Goal: Information Seeking & Learning: Learn about a topic

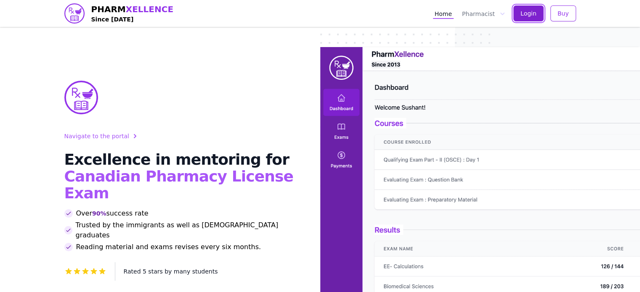
click at [527, 15] on span "Login" at bounding box center [529, 13] width 16 height 8
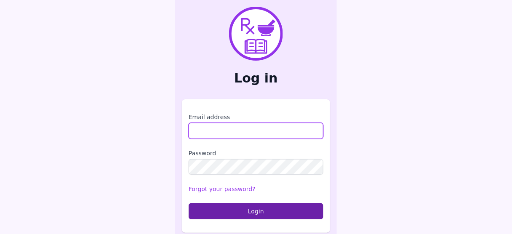
click at [213, 131] on input "Email address" at bounding box center [256, 131] width 135 height 16
type input "**********"
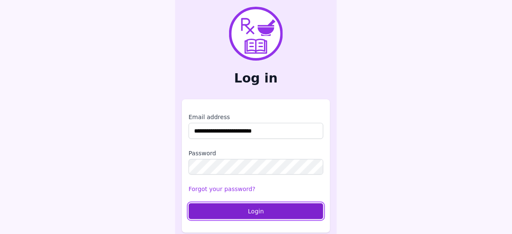
click at [255, 210] on button "Login" at bounding box center [256, 211] width 135 height 16
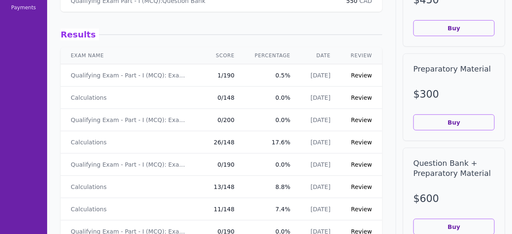
click at [361, 97] on link "Review" at bounding box center [361, 97] width 21 height 7
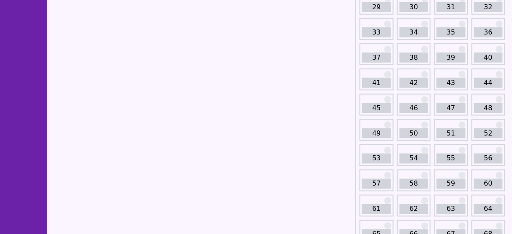
scroll to position [376, 0]
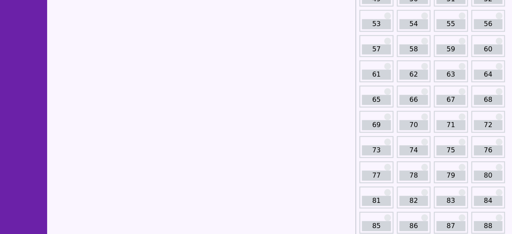
click at [490, 46] on link "60" at bounding box center [488, 50] width 29 height 10
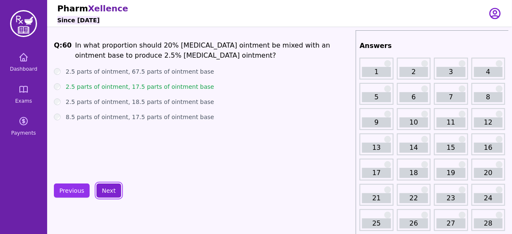
click at [103, 188] on button "Next" at bounding box center [108, 190] width 25 height 14
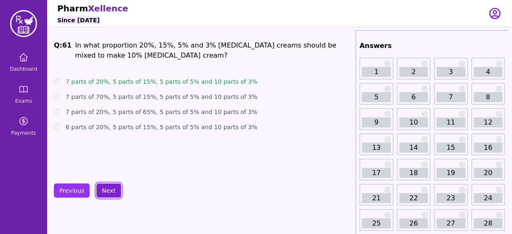
click at [103, 188] on button "Next" at bounding box center [108, 190] width 25 height 14
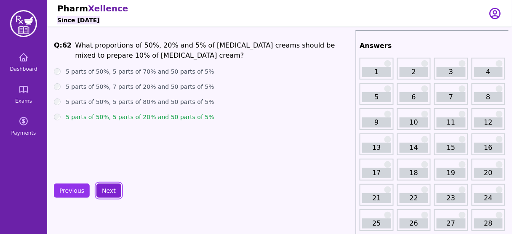
click at [103, 188] on button "Next" at bounding box center [108, 190] width 25 height 14
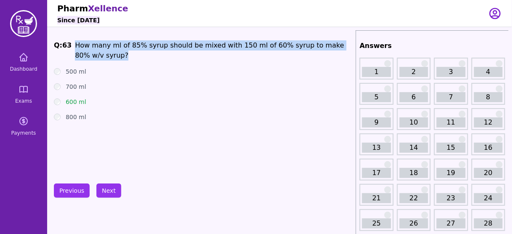
drag, startPoint x: 93, startPoint y: 57, endPoint x: 74, endPoint y: 47, distance: 21.6
click at [75, 47] on p "How many ml of 85% syrup should be mixed with 150 ml of 60% syrup to make 80% w…" at bounding box center [213, 50] width 277 height 20
copy span "How many ml of 85% syrup should be mixed with 150 ml of 60% syrup to make 80% w…"
click at [103, 190] on button "Next" at bounding box center [108, 190] width 25 height 14
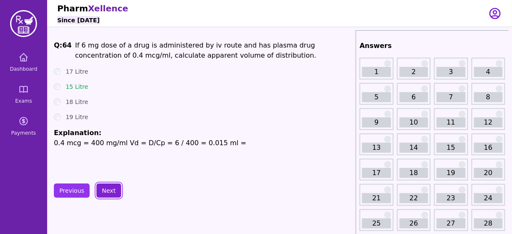
click at [103, 190] on button "Next" at bounding box center [108, 190] width 25 height 14
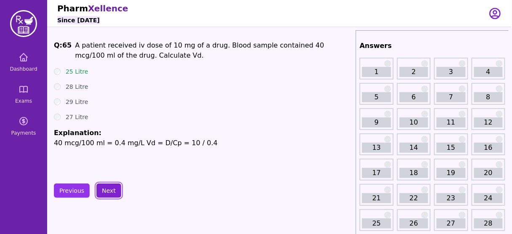
click at [103, 190] on button "Next" at bounding box center [108, 190] width 25 height 14
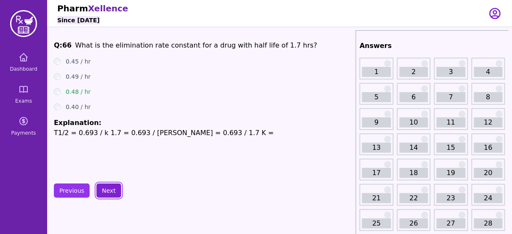
click at [103, 190] on button "Next" at bounding box center [108, 190] width 25 height 14
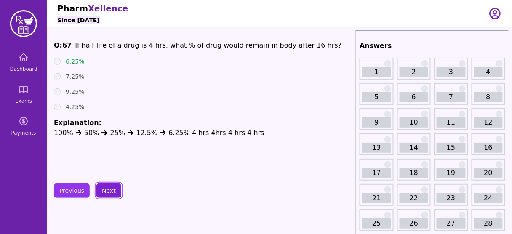
click at [103, 190] on button "Next" at bounding box center [108, 190] width 25 height 14
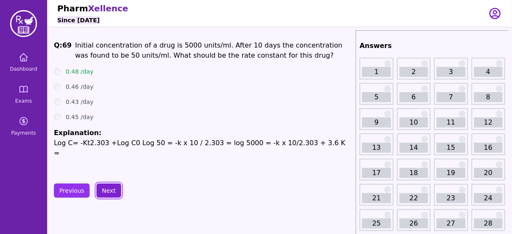
click at [103, 190] on button "Next" at bounding box center [108, 190] width 25 height 14
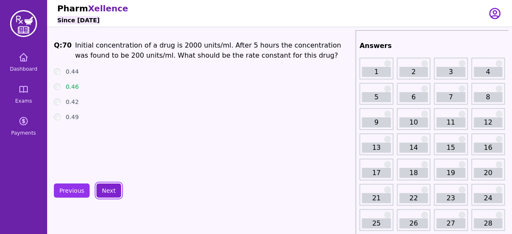
click at [103, 190] on button "Next" at bounding box center [108, 190] width 25 height 14
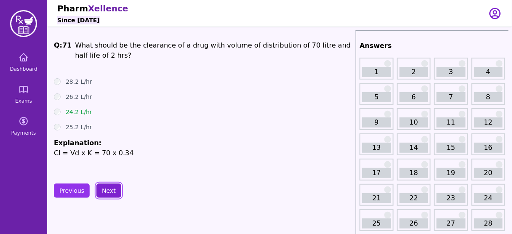
click at [103, 190] on button "Next" at bounding box center [108, 190] width 25 height 14
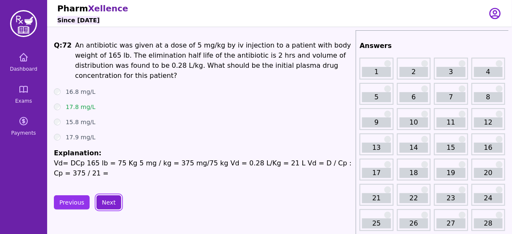
click at [103, 195] on button "Next" at bounding box center [108, 202] width 25 height 14
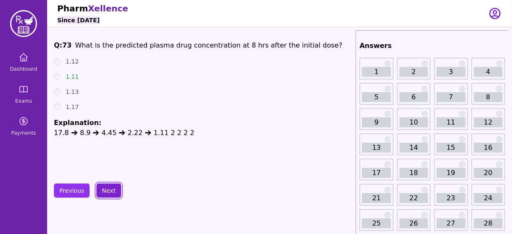
click at [103, 190] on button "Next" at bounding box center [108, 190] width 25 height 14
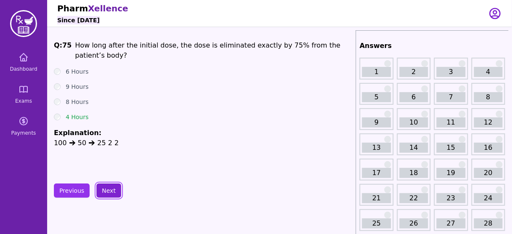
click at [103, 190] on button "Next" at bounding box center [108, 190] width 25 height 14
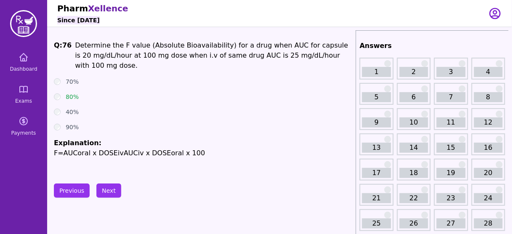
click at [199, 56] on span "Determine the F value (Absolute Bioavailability) for a drug when AUC for capsul…" at bounding box center [211, 55] width 273 height 28
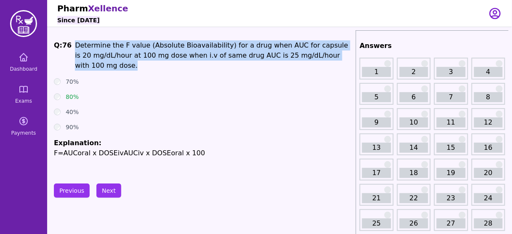
click at [199, 56] on span "Determine the F value (Absolute Bioavailability) for a drug when AUC for capsul…" at bounding box center [211, 55] width 273 height 28
copy span "Determine the F value (Absolute Bioavailability) for a drug when AUC for capsul…"
click at [106, 191] on button "Next" at bounding box center [108, 190] width 25 height 14
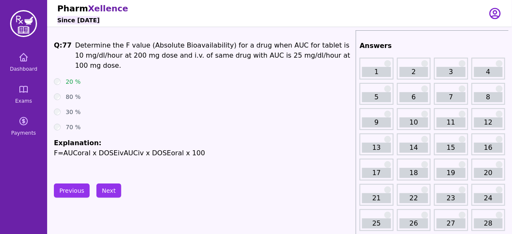
click at [165, 93] on div "80 %" at bounding box center [203, 97] width 298 height 8
click at [112, 190] on button "Next" at bounding box center [108, 190] width 25 height 14
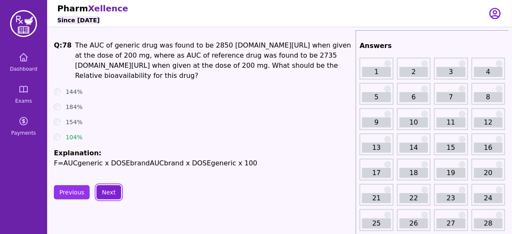
click at [107, 190] on button "Next" at bounding box center [108, 192] width 25 height 14
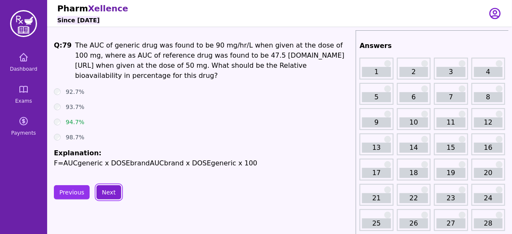
click at [107, 190] on button "Next" at bounding box center [108, 192] width 25 height 14
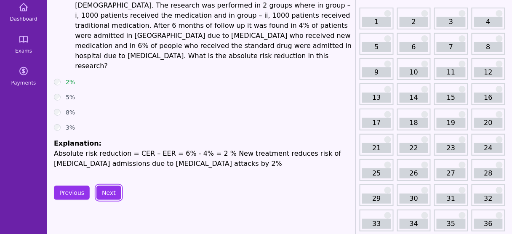
scroll to position [50, 0]
click at [104, 186] on button "Next" at bounding box center [108, 193] width 25 height 14
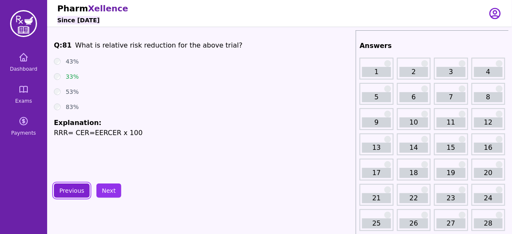
click at [74, 190] on button "Previous" at bounding box center [72, 190] width 36 height 14
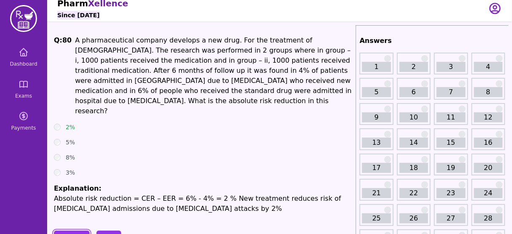
scroll to position [5, 0]
click at [100, 231] on button "Next" at bounding box center [108, 238] width 25 height 14
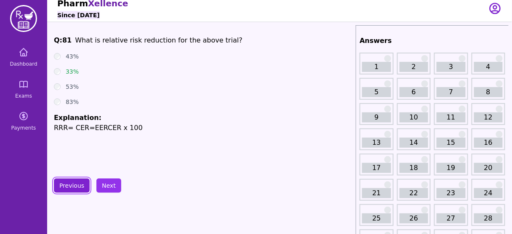
click at [73, 188] on button "Previous" at bounding box center [72, 185] width 36 height 14
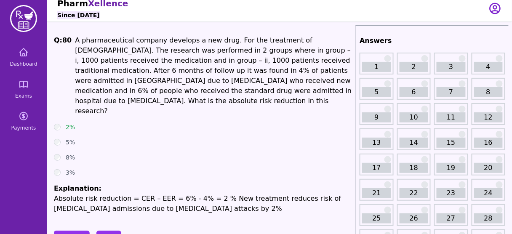
click at [204, 59] on span "A pharmaceutical company develops a new drug. For the treatment of Asthma. The …" at bounding box center [213, 75] width 276 height 79
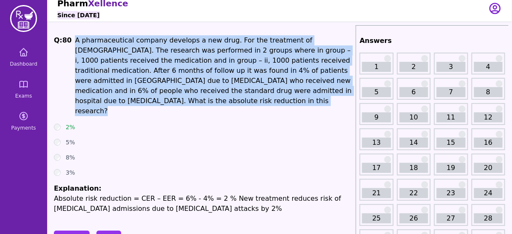
click at [204, 59] on span "A pharmaceutical company develops a new drug. For the treatment of Asthma. The …" at bounding box center [213, 75] width 276 height 79
copy span "A pharmaceutical company develops a new drug. For the treatment of Asthma. The …"
click at [110, 231] on button "Next" at bounding box center [108, 238] width 25 height 14
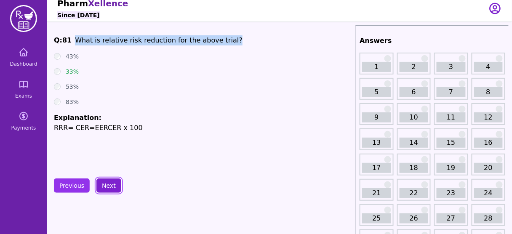
click at [104, 189] on button "Next" at bounding box center [108, 185] width 25 height 14
click at [106, 180] on button "Next" at bounding box center [108, 185] width 25 height 14
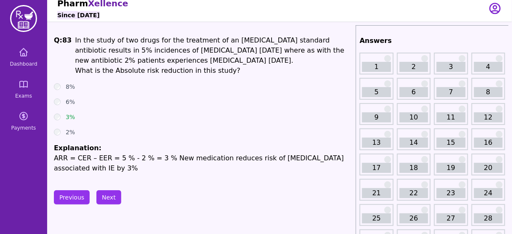
click at [136, 119] on div "3%" at bounding box center [203, 117] width 298 height 8
click at [74, 197] on button "Previous" at bounding box center [72, 197] width 36 height 14
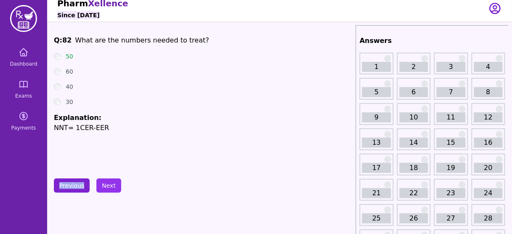
click at [72, 184] on button "Previous" at bounding box center [72, 185] width 36 height 14
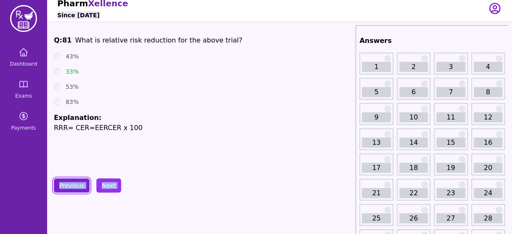
click at [68, 183] on button "Previous" at bounding box center [72, 185] width 36 height 14
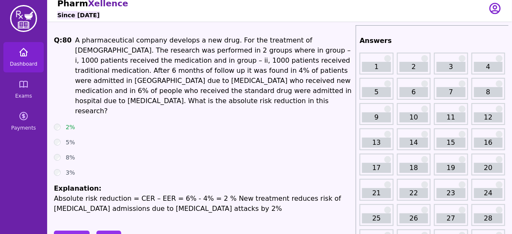
click at [26, 54] on icon at bounding box center [24, 52] width 8 height 8
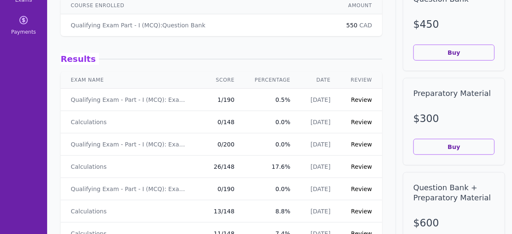
scroll to position [101, 0]
click at [358, 98] on link "Review" at bounding box center [361, 99] width 21 height 7
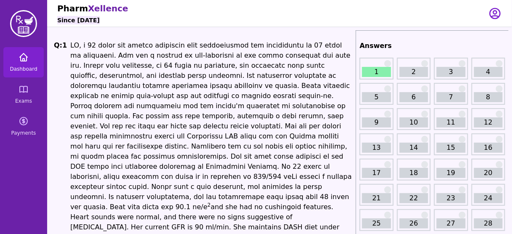
click at [22, 61] on icon at bounding box center [24, 57] width 10 height 10
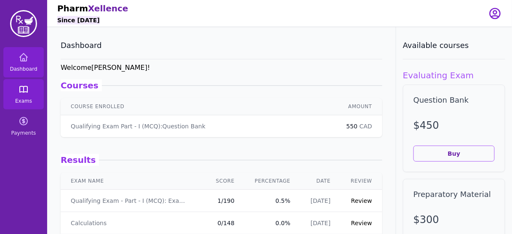
click at [20, 90] on icon at bounding box center [24, 89] width 8 height 6
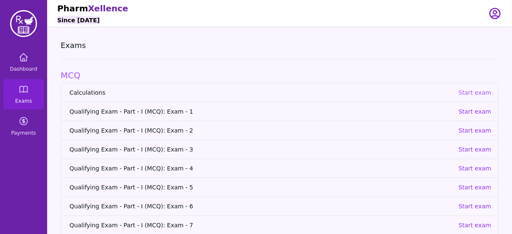
click at [478, 90] on p "Start exam" at bounding box center [474, 92] width 33 height 8
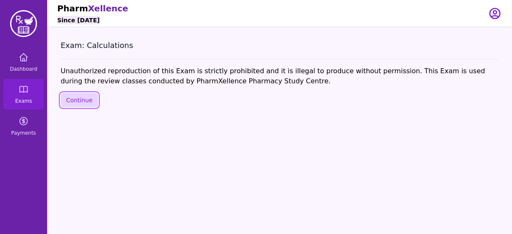
click at [72, 104] on button "Continue" at bounding box center [79, 100] width 37 height 14
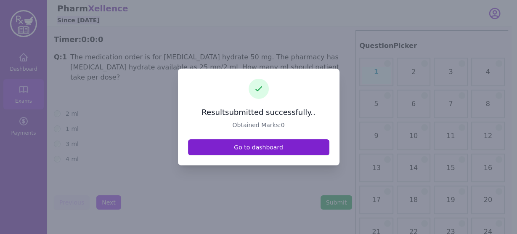
click at [266, 152] on link "Go to dashboard" at bounding box center [258, 147] width 141 height 16
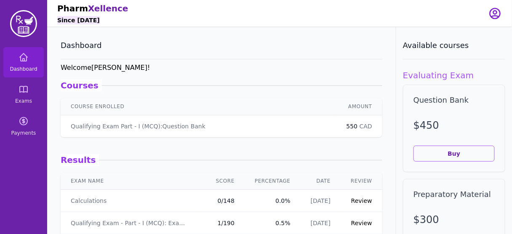
scroll to position [7, 0]
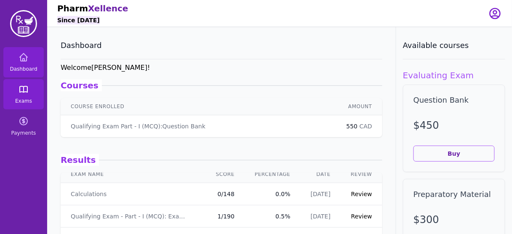
click at [23, 96] on link "Exams" at bounding box center [23, 94] width 40 height 30
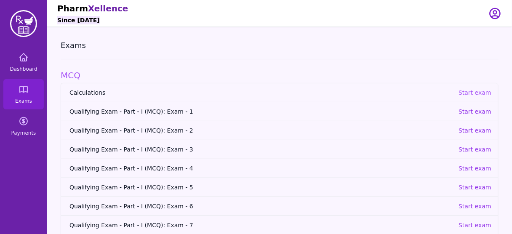
click at [484, 89] on p "Start exam" at bounding box center [474, 92] width 33 height 8
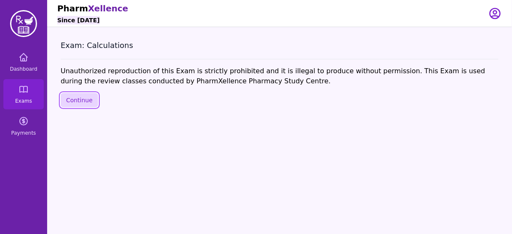
click at [84, 105] on button "Continue" at bounding box center [79, 100] width 37 height 14
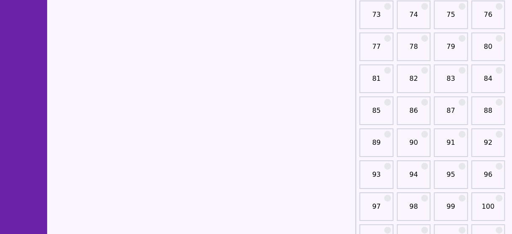
scroll to position [633, 0]
click at [481, 105] on link "88" at bounding box center [488, 113] width 29 height 17
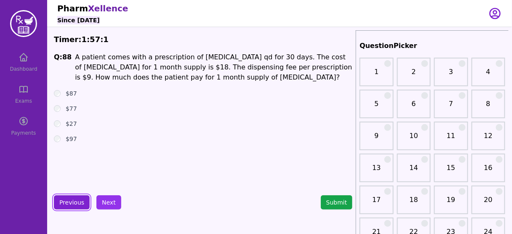
click at [74, 198] on button "Previous" at bounding box center [72, 202] width 36 height 14
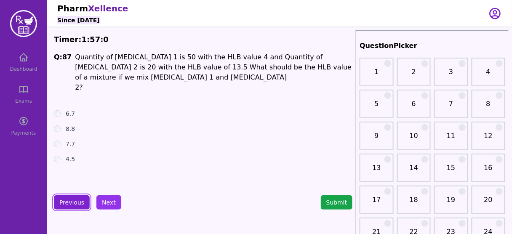
click at [74, 198] on button "Previous" at bounding box center [72, 202] width 36 height 14
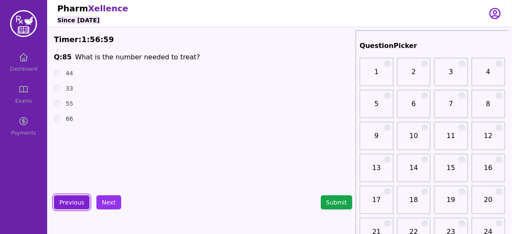
click at [74, 198] on button "Previous" at bounding box center [72, 202] width 36 height 14
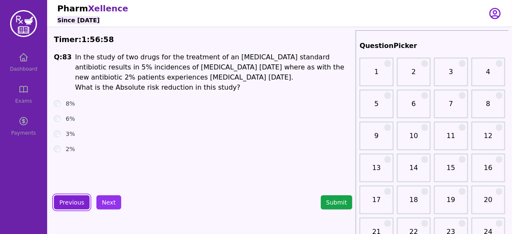
click at [74, 198] on button "Previous" at bounding box center [72, 202] width 36 height 14
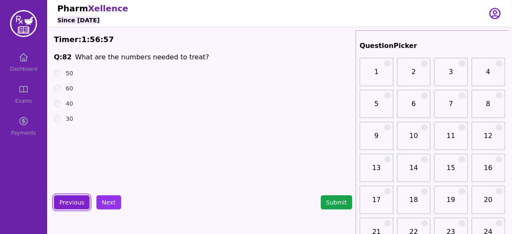
click at [74, 198] on button "Previous" at bounding box center [72, 202] width 36 height 14
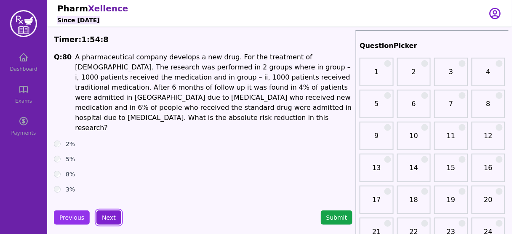
click at [108, 210] on button "Next" at bounding box center [108, 217] width 25 height 14
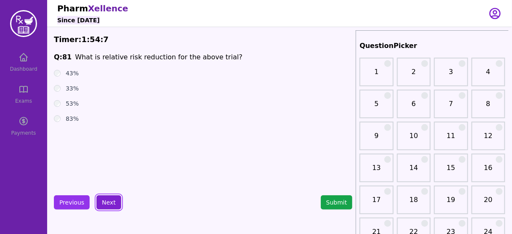
click at [108, 197] on button "Next" at bounding box center [108, 202] width 25 height 14
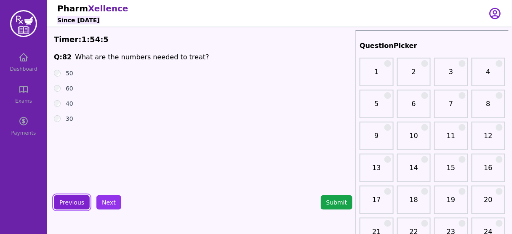
click at [68, 205] on button "Previous" at bounding box center [72, 202] width 36 height 14
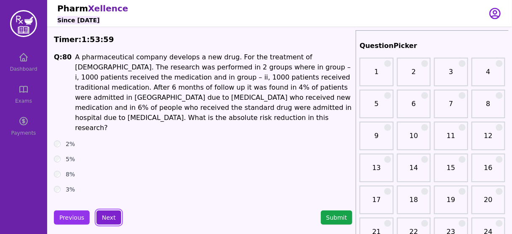
click at [106, 210] on button "Next" at bounding box center [108, 217] width 25 height 14
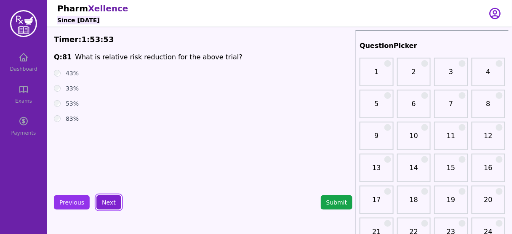
click at [114, 200] on button "Next" at bounding box center [108, 202] width 25 height 14
click at [142, 118] on div "30" at bounding box center [203, 118] width 298 height 8
click at [104, 201] on button "Next" at bounding box center [108, 202] width 25 height 14
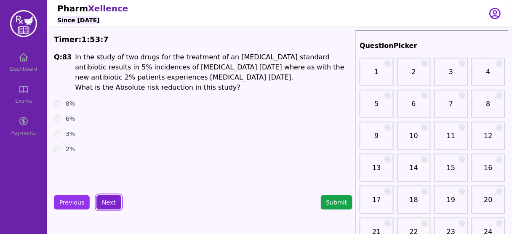
click at [107, 201] on button "Next" at bounding box center [108, 202] width 25 height 14
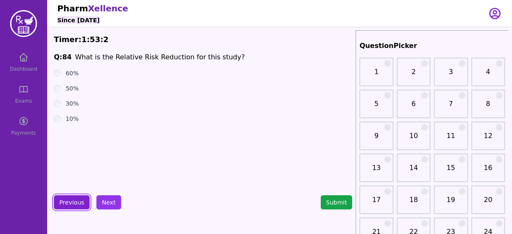
click at [62, 206] on button "Previous" at bounding box center [72, 202] width 36 height 14
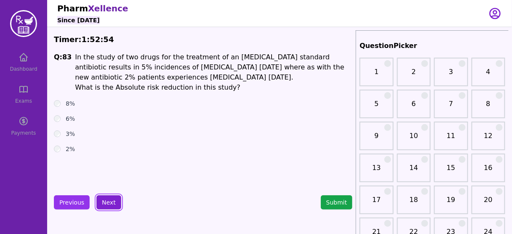
click at [108, 207] on button "Next" at bounding box center [108, 202] width 25 height 14
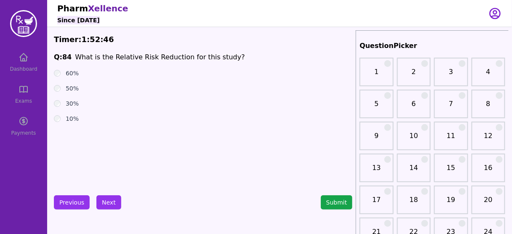
click at [108, 203] on button "Next" at bounding box center [108, 202] width 25 height 14
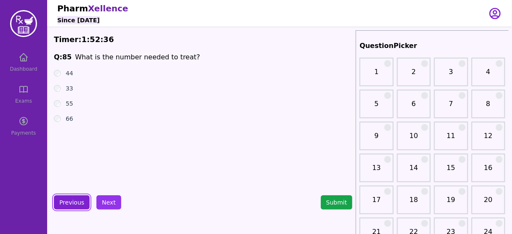
click at [71, 197] on button "Previous" at bounding box center [72, 202] width 36 height 14
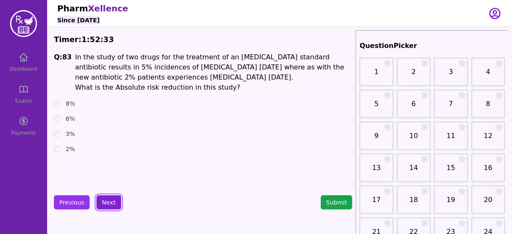
click at [106, 202] on button "Next" at bounding box center [108, 202] width 25 height 14
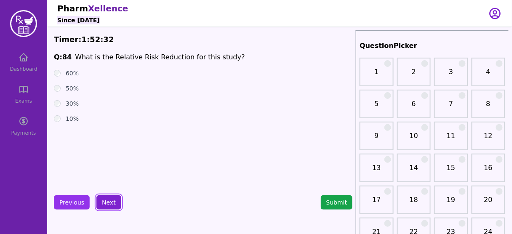
click at [106, 202] on button "Next" at bounding box center [108, 202] width 25 height 14
click at [102, 200] on button "Next" at bounding box center [108, 202] width 25 height 14
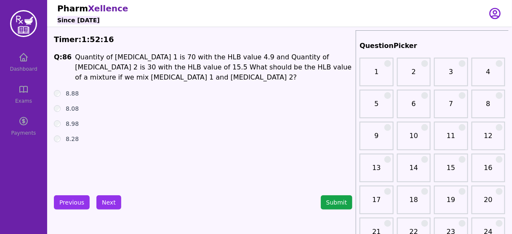
click at [111, 64] on span "Quantity of surfactant 1 is 70 with the HLB value 4.9 and Quantity of surfactan…" at bounding box center [213, 67] width 276 height 28
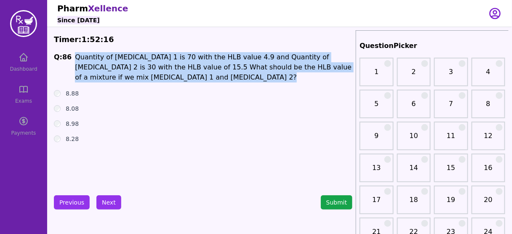
click at [111, 64] on span "Quantity of surfactant 1 is 70 with the HLB value 4.9 and Quantity of surfactan…" at bounding box center [213, 67] width 276 height 28
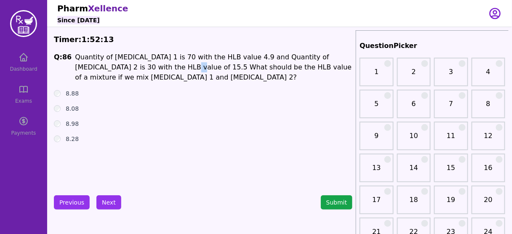
click at [107, 66] on span "Quantity of surfactant 1 is 70 with the HLB value 4.9 and Quantity of surfactan…" at bounding box center [213, 67] width 276 height 28
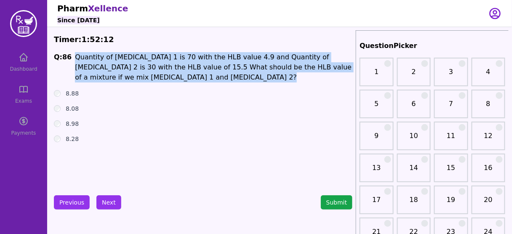
click at [107, 66] on span "Quantity of surfactant 1 is 70 with the HLB value 4.9 and Quantity of surfactan…" at bounding box center [213, 67] width 276 height 28
click at [101, 202] on button "Next" at bounding box center [108, 202] width 25 height 14
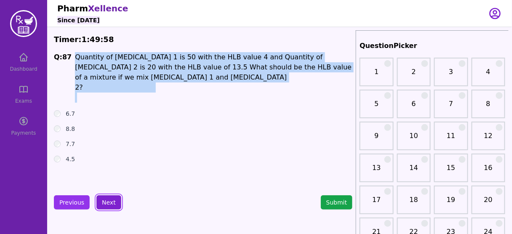
click at [107, 202] on button "Next" at bounding box center [108, 202] width 25 height 14
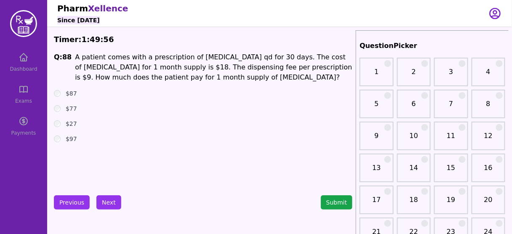
click at [143, 163] on div "Q: 88 A patient comes with a prescription of Ramipril qd for 30 days. The cost …" at bounding box center [203, 115] width 298 height 126
click at [194, 70] on span "A patient comes with a prescription of Ramipril qd for 30 days. The cost of Ram…" at bounding box center [213, 67] width 277 height 28
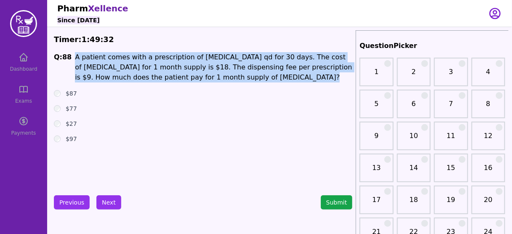
click at [194, 70] on span "A patient comes with a prescription of Ramipril qd for 30 days. The cost of Ram…" at bounding box center [213, 67] width 277 height 28
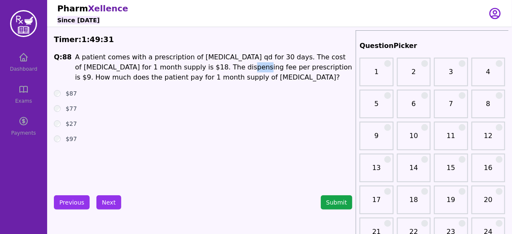
click at [194, 70] on span "A patient comes with a prescription of Ramipril qd for 30 days. The cost of Ram…" at bounding box center [213, 67] width 277 height 28
click at [104, 201] on button "Next" at bounding box center [108, 202] width 25 height 14
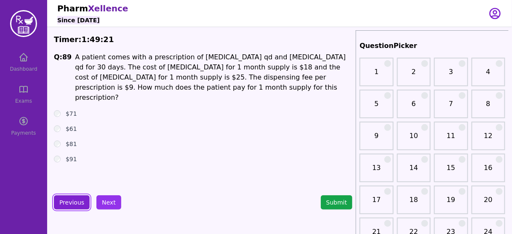
click at [72, 199] on button "Previous" at bounding box center [72, 202] width 36 height 14
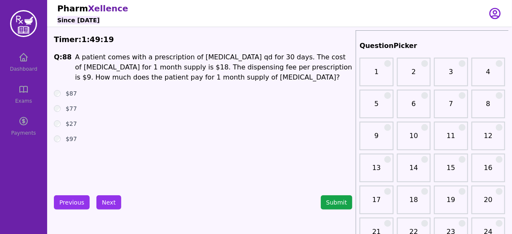
click at [104, 201] on button "Next" at bounding box center [108, 202] width 25 height 14
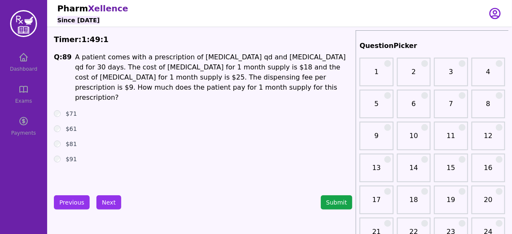
click at [169, 66] on span "A patient comes with a prescription of Ramipril qd and Atorvastatin qd for 30 d…" at bounding box center [210, 77] width 271 height 48
click at [326, 69] on span "A patient comes with a prescription of Ramipril qd and Atorvastatin qd for 30 d…" at bounding box center [210, 77] width 271 height 48
click at [74, 203] on button "Previous" at bounding box center [72, 202] width 36 height 14
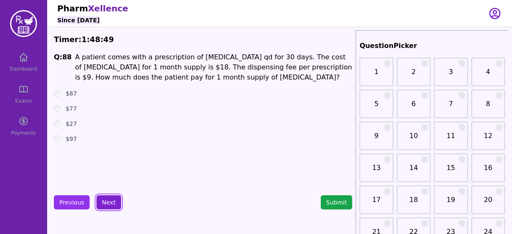
click at [108, 201] on button "Next" at bounding box center [108, 202] width 25 height 14
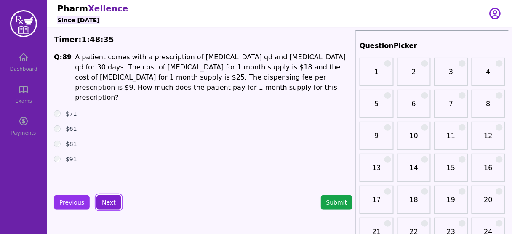
click at [104, 200] on button "Next" at bounding box center [108, 202] width 25 height 14
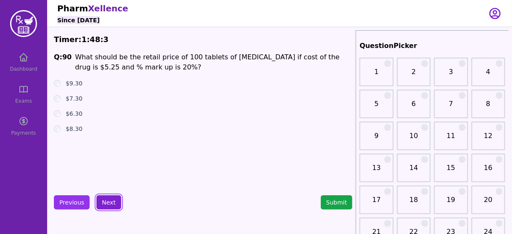
click at [105, 200] on button "Next" at bounding box center [108, 202] width 25 height 14
click at [106, 201] on button "Next" at bounding box center [108, 202] width 25 height 14
